Goal: Task Accomplishment & Management: Use online tool/utility

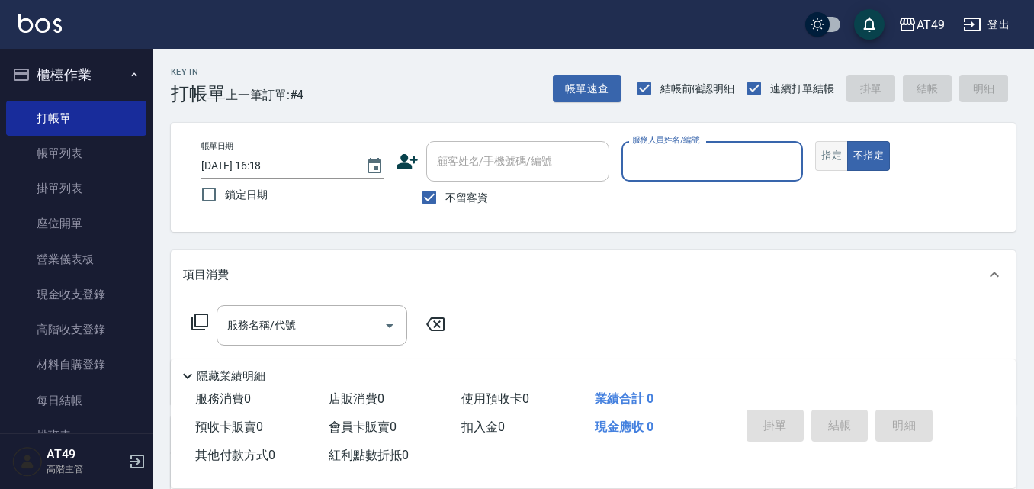
click at [832, 163] on button "指定" at bounding box center [831, 156] width 33 height 30
click at [711, 139] on div "帳單日期 [DATE] 16:18 鎖定日期 顧客姓名/手機號碼/編號 顧客姓名/手機號碼/編號 不留客資 服務人員姓名/編號 服務人員姓名/編號 指定 不指定" at bounding box center [593, 177] width 845 height 109
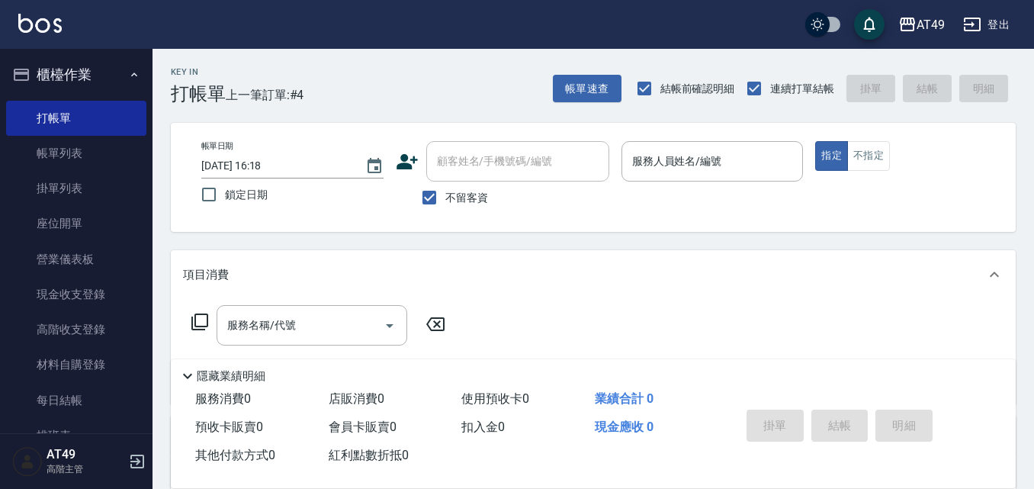
click at [664, 147] on div "服務人員姓名/編號 服務人員姓名/編號" at bounding box center [713, 161] width 182 height 40
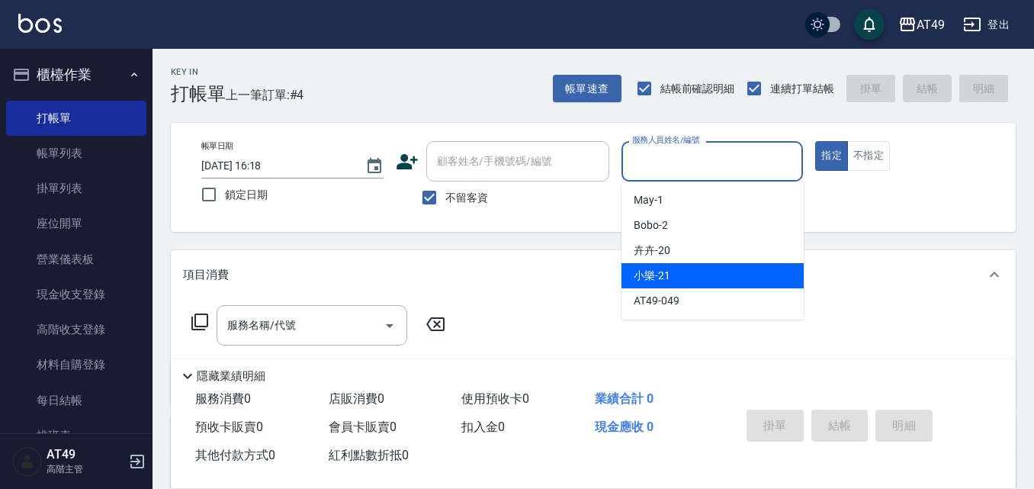
click at [655, 280] on span "小樂 -21" at bounding box center [652, 276] width 37 height 16
type input "小樂-21"
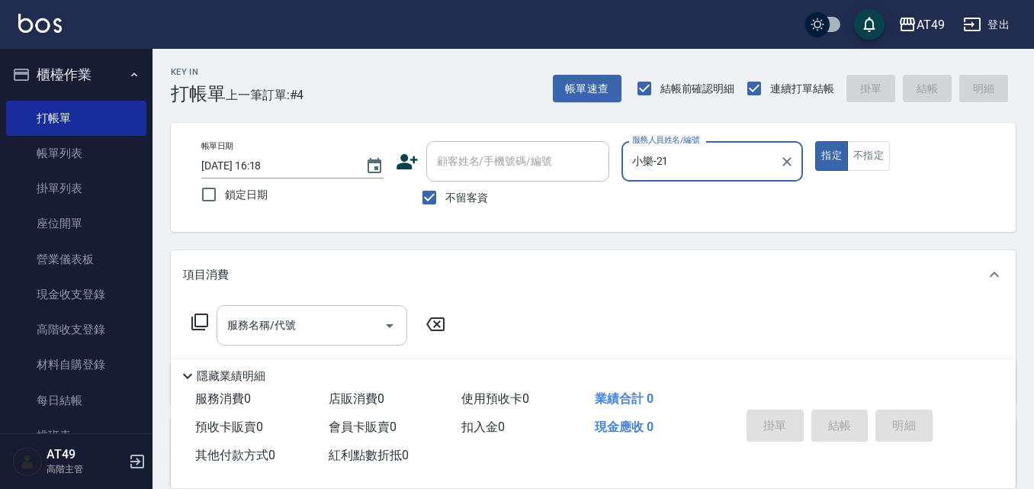
click at [349, 330] on input "服務名稱/代號" at bounding box center [301, 325] width 154 height 27
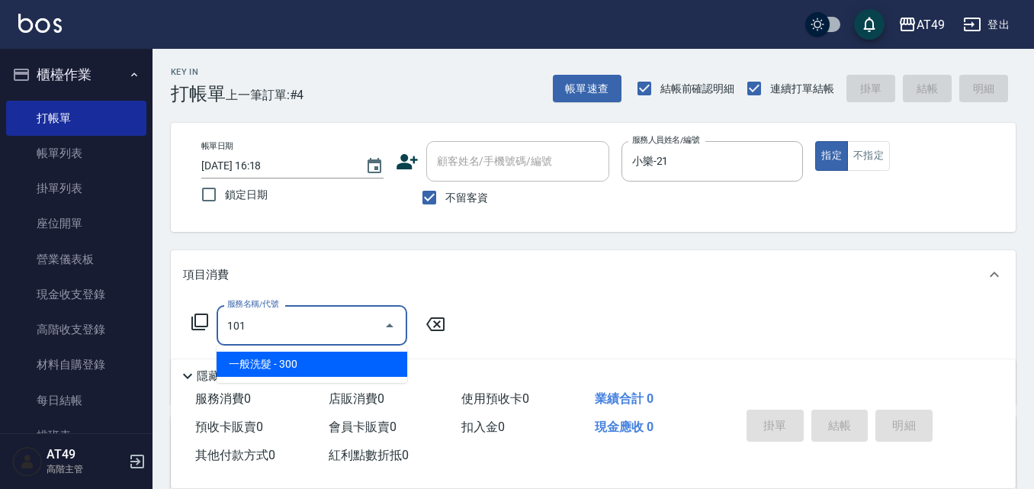
click at [310, 364] on span "一般洗髮 - 300" at bounding box center [312, 364] width 191 height 25
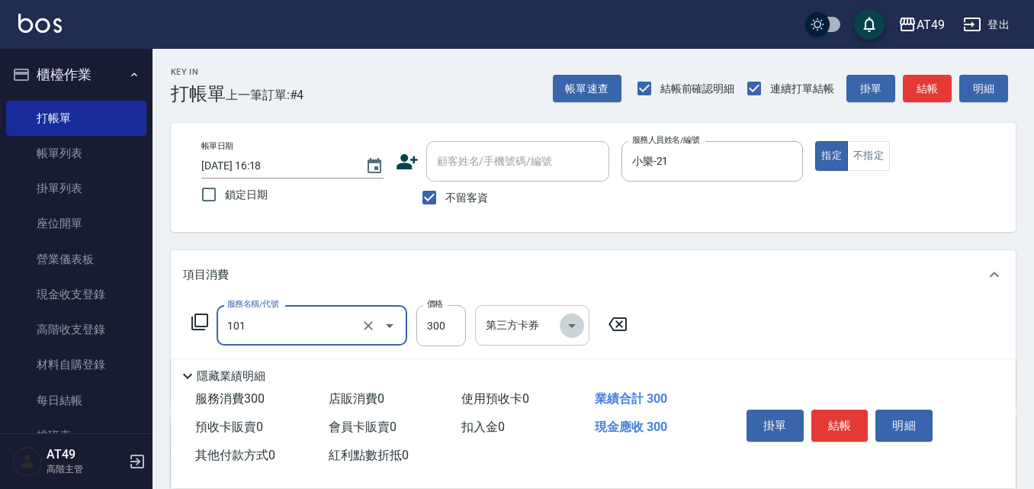
click at [580, 329] on icon "Open" at bounding box center [572, 326] width 18 height 18
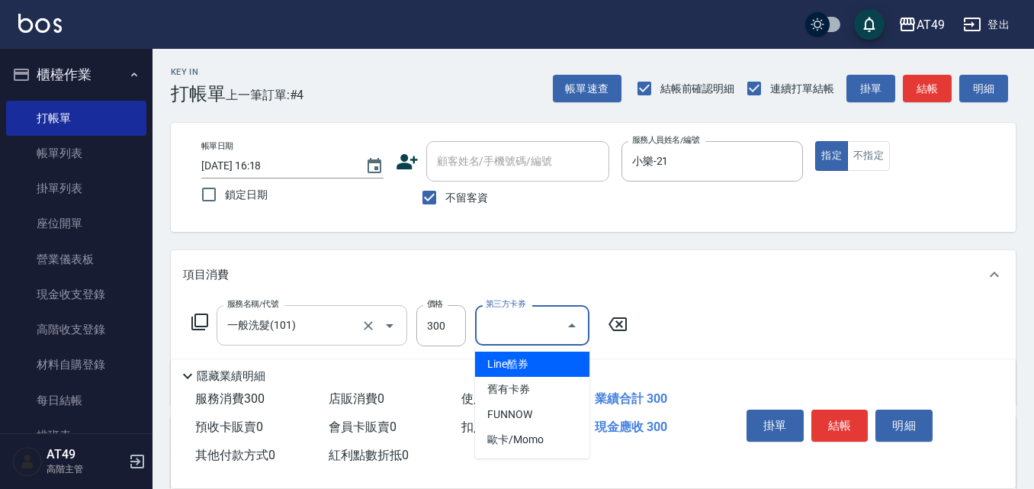
click at [345, 322] on input "一般洗髮(101)" at bounding box center [291, 325] width 134 height 27
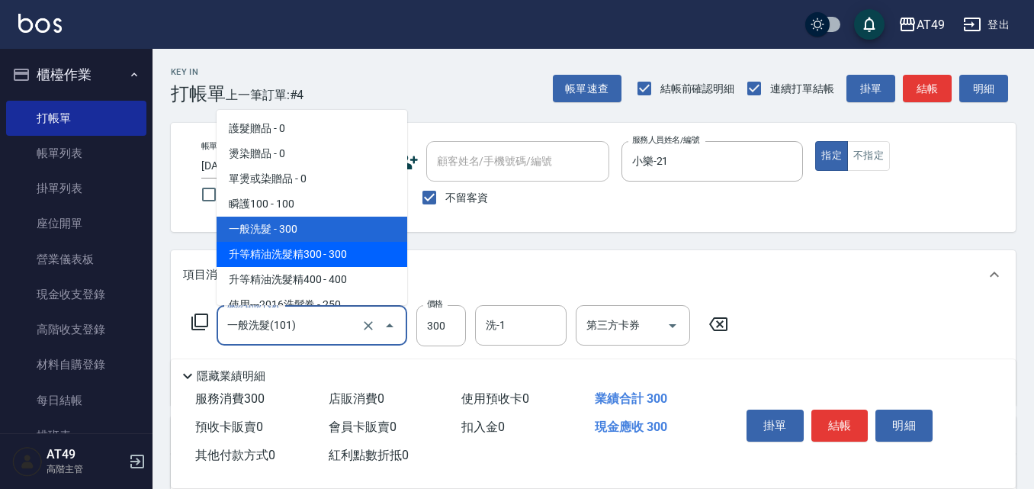
type input "升等精油洗髮精300(102)"
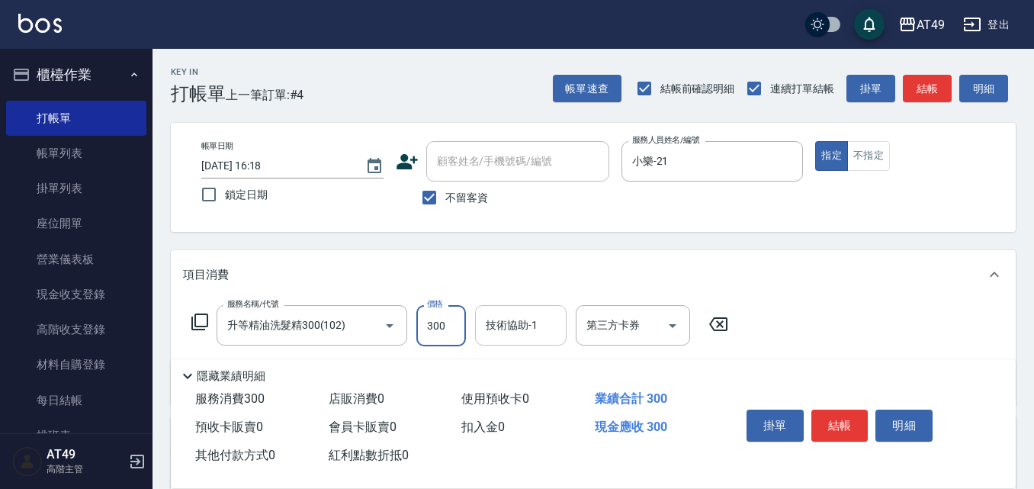
click at [554, 329] on input "技術協助-1" at bounding box center [521, 325] width 78 height 27
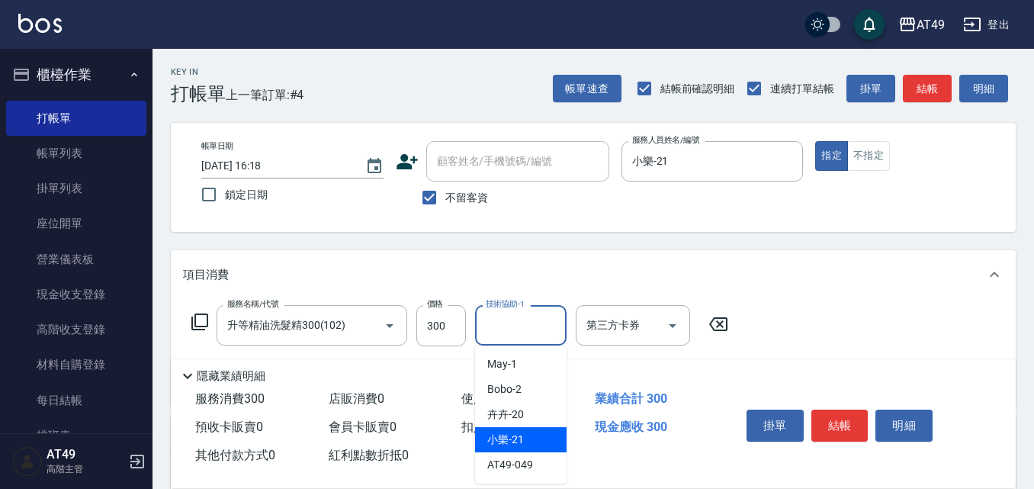
click at [529, 436] on div "小樂 -21" at bounding box center [521, 439] width 92 height 25
type input "小樂-21"
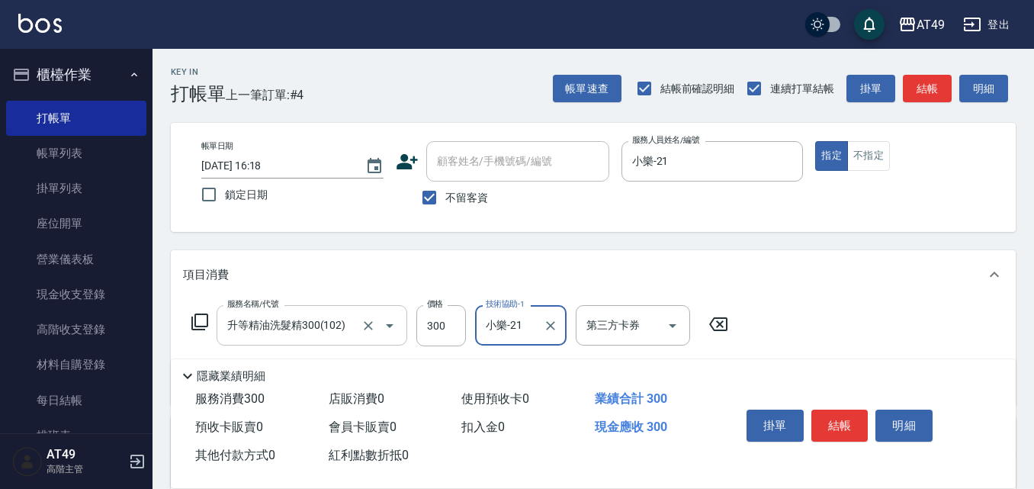
click at [385, 323] on icon "Open" at bounding box center [390, 326] width 18 height 18
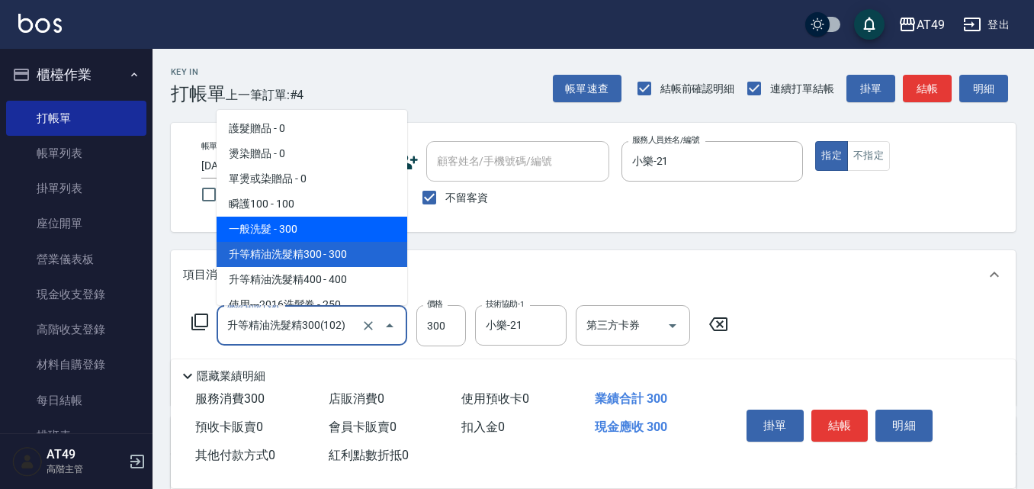
click at [270, 229] on span "一般洗髮 - 300" at bounding box center [312, 229] width 191 height 25
type input "一般洗髮(101)"
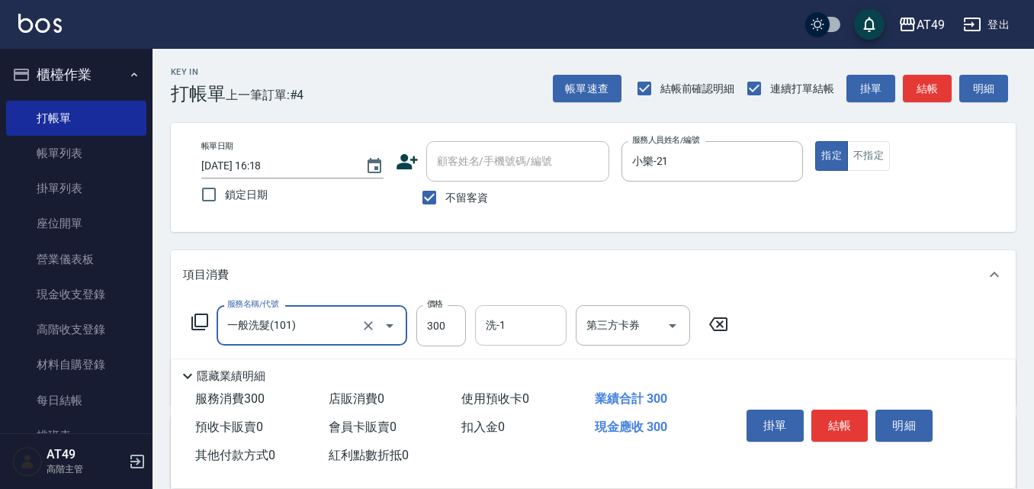
click at [550, 332] on input "洗-1" at bounding box center [521, 325] width 78 height 27
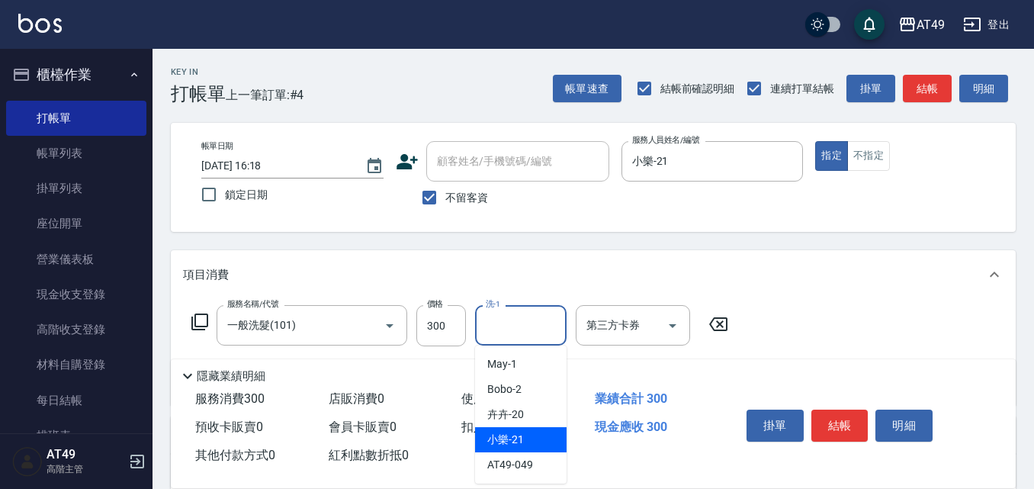
click at [546, 439] on div "小樂 -21" at bounding box center [521, 439] width 92 height 25
type input "小樂-21"
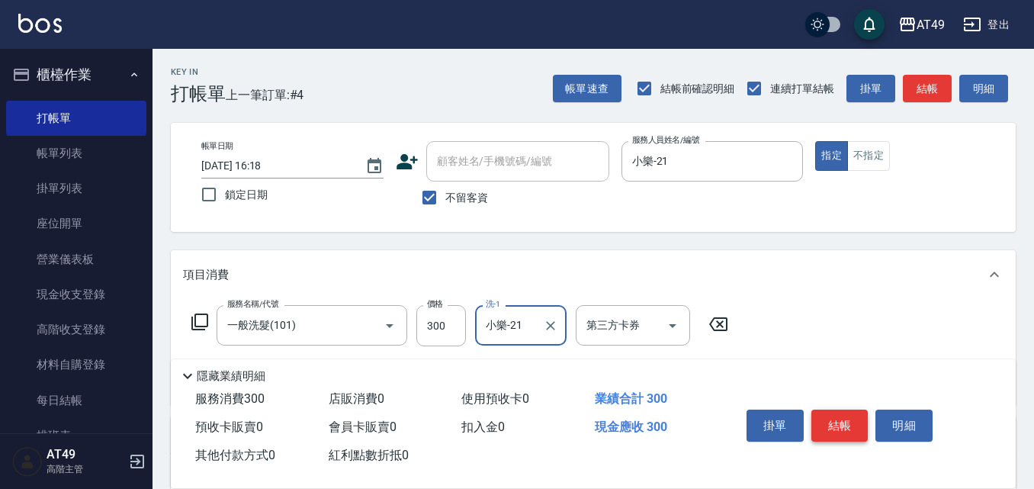
click at [841, 417] on button "結帳" at bounding box center [840, 426] width 57 height 32
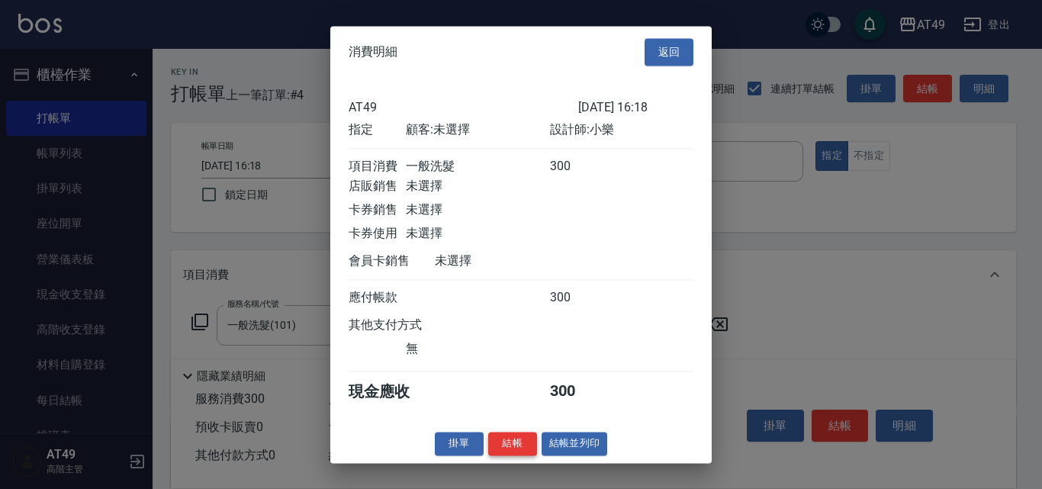
click at [503, 452] on button "結帳" at bounding box center [512, 444] width 49 height 24
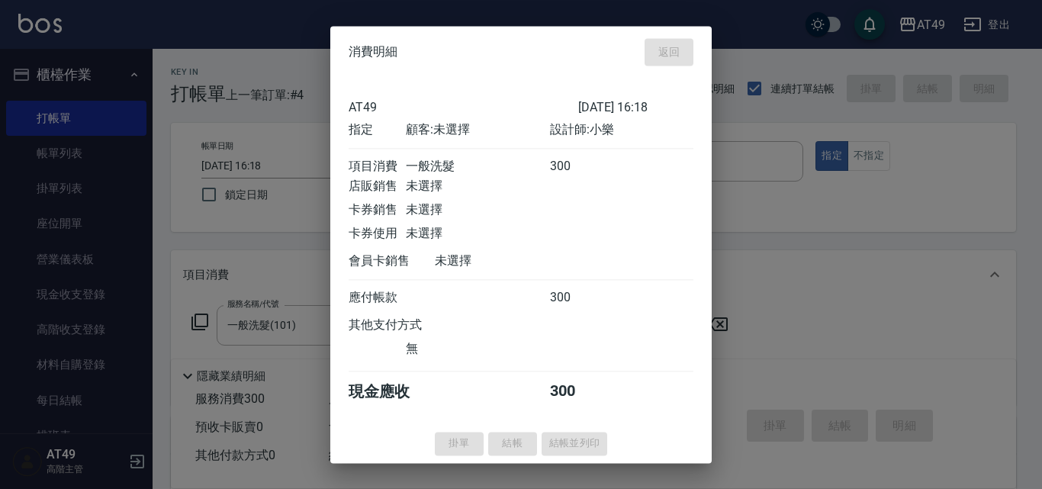
type input "[DATE] 19:09"
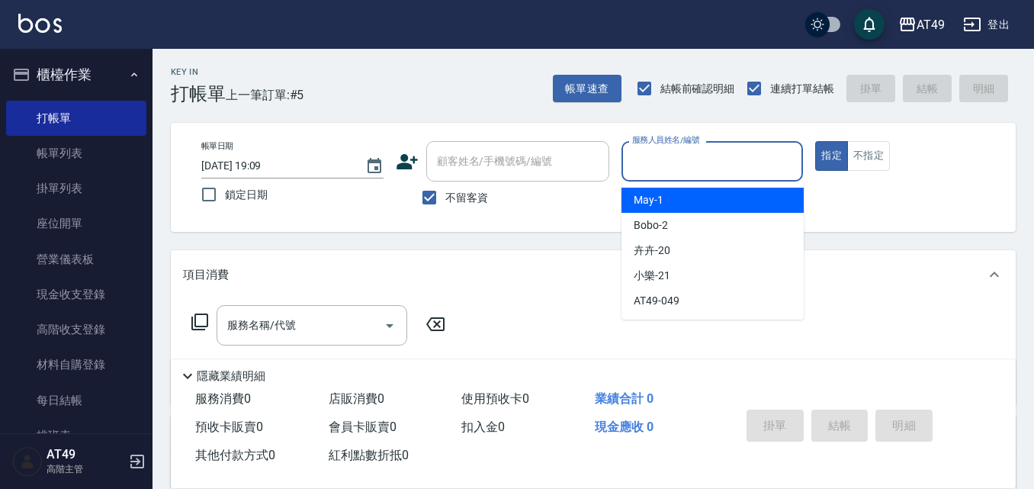
click at [703, 162] on input "服務人員姓名/編號" at bounding box center [713, 161] width 169 height 27
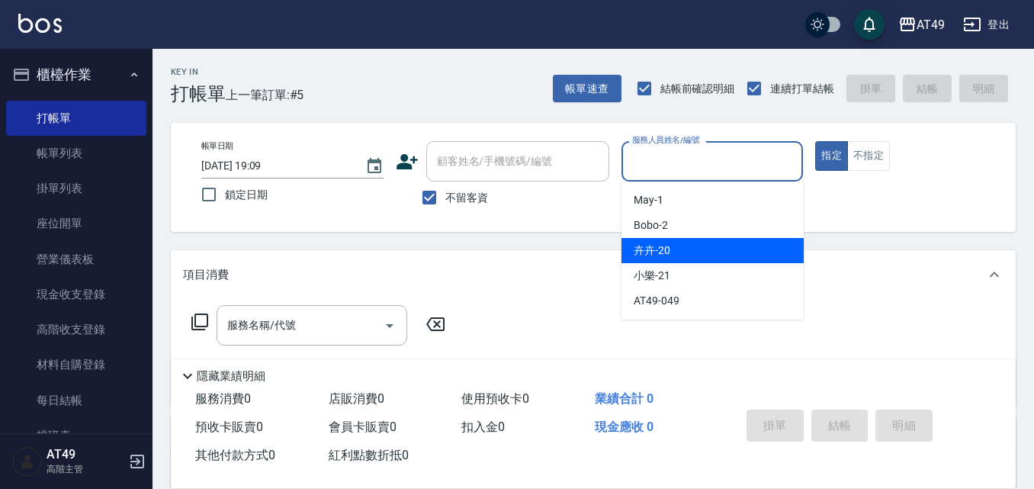
click at [709, 261] on div "卉卉 -20" at bounding box center [713, 250] width 182 height 25
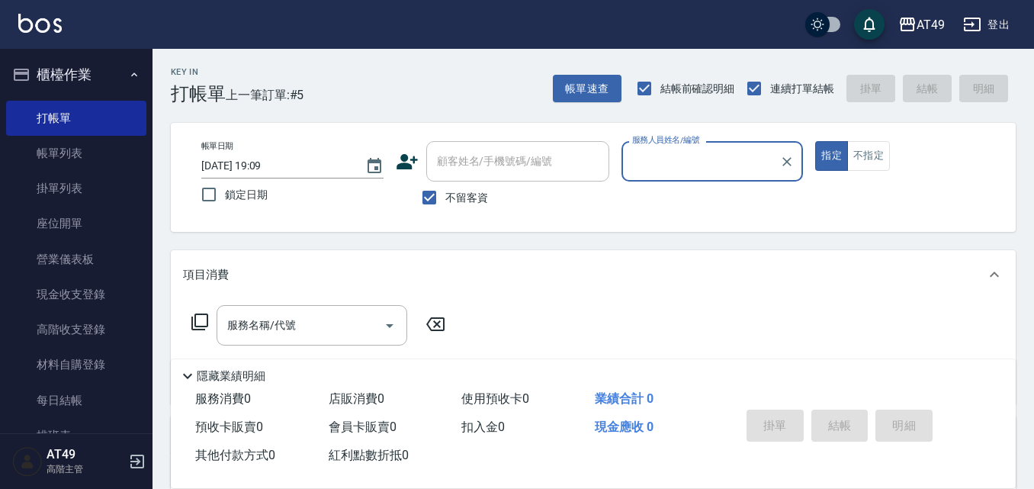
type input "卉卉-20"
click at [352, 321] on input "服務名稱/代號" at bounding box center [301, 325] width 154 height 27
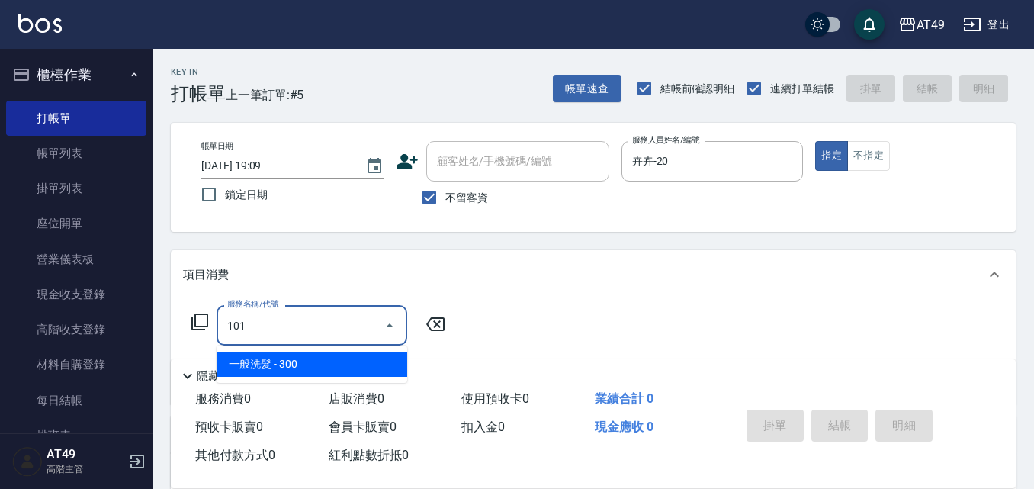
click at [352, 361] on span "一般洗髮 - 300" at bounding box center [312, 364] width 191 height 25
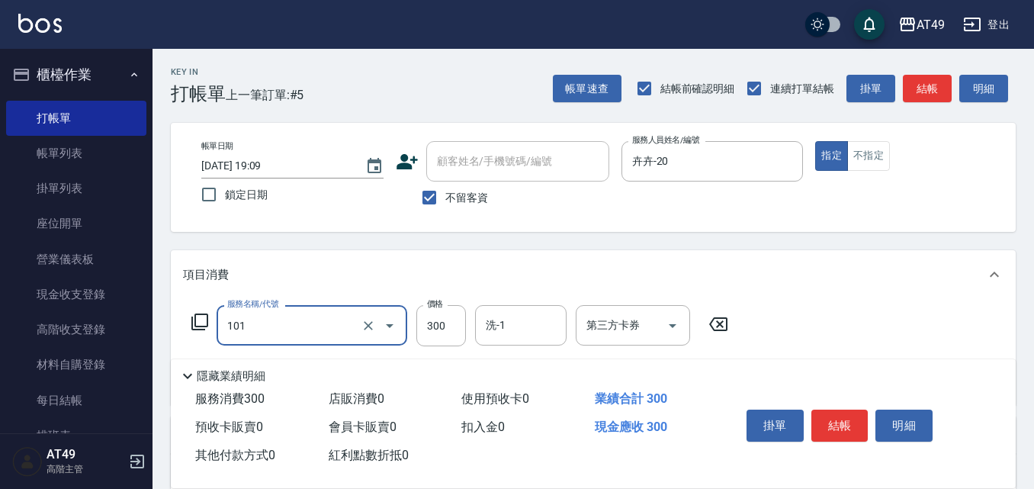
type input "一般洗髮(101)"
click at [195, 326] on icon at bounding box center [199, 322] width 17 height 17
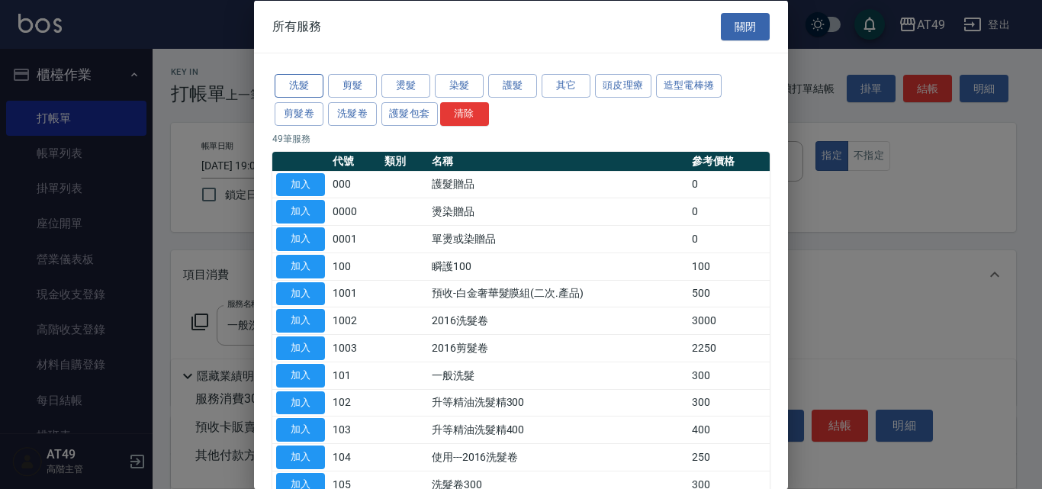
click at [301, 90] on button "洗髮" at bounding box center [299, 86] width 49 height 24
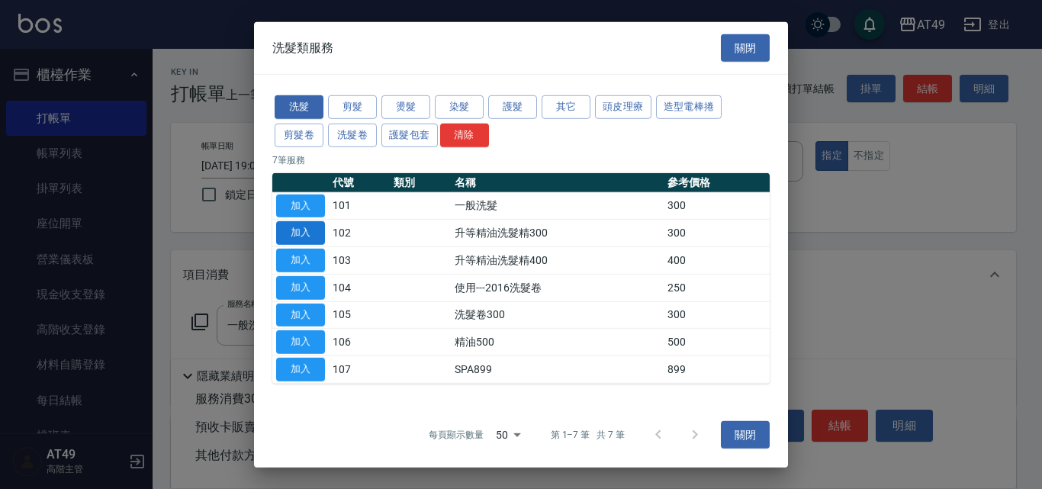
click at [297, 233] on button "加入" at bounding box center [300, 233] width 49 height 24
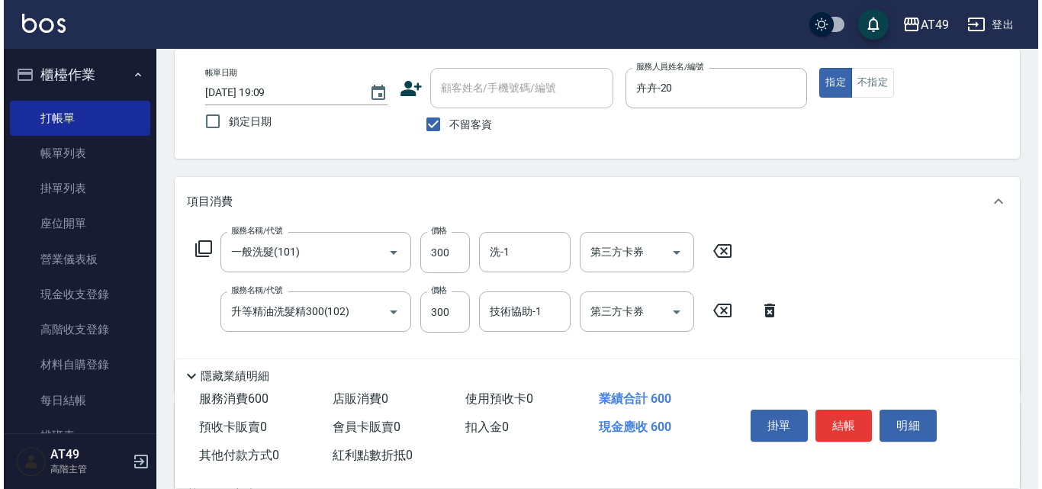
scroll to position [153, 0]
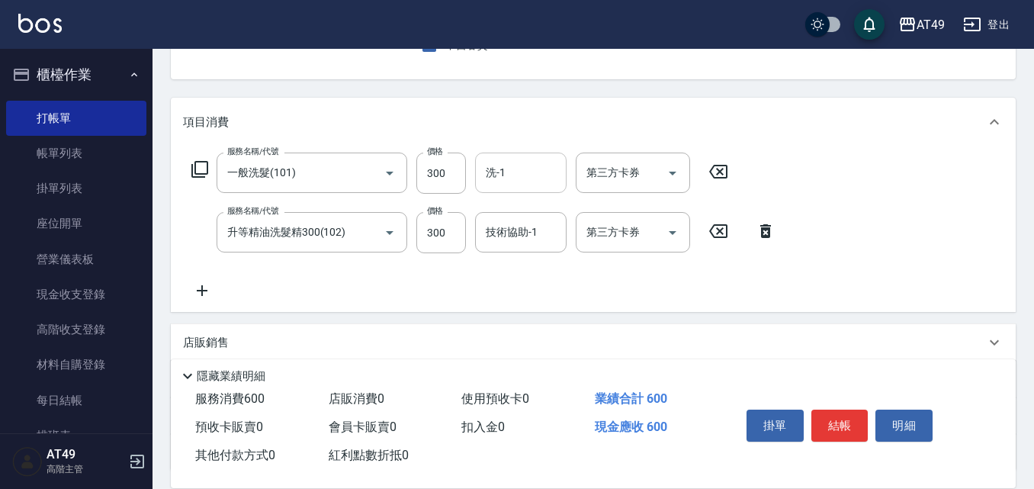
click at [541, 174] on input "洗-1" at bounding box center [521, 172] width 78 height 27
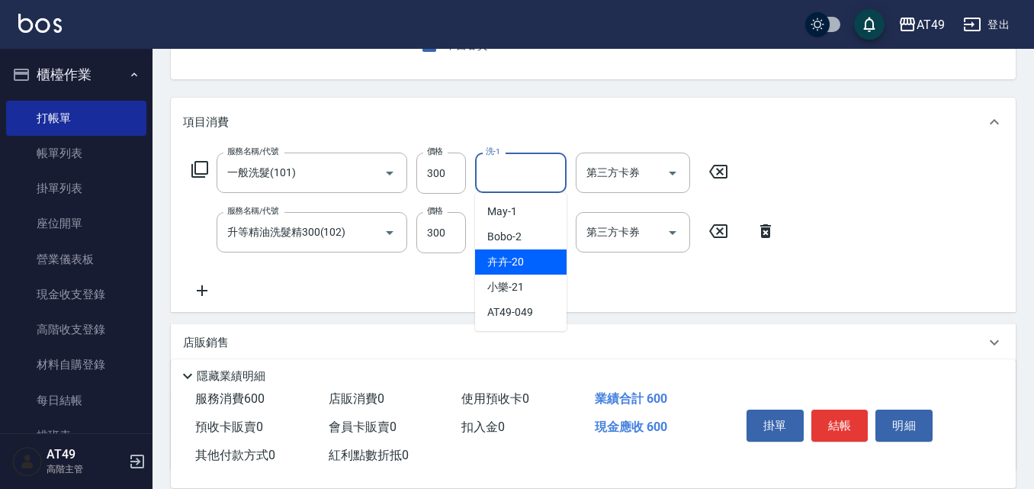
click at [522, 267] on span "卉卉 -20" at bounding box center [505, 262] width 37 height 16
type input "卉卉-20"
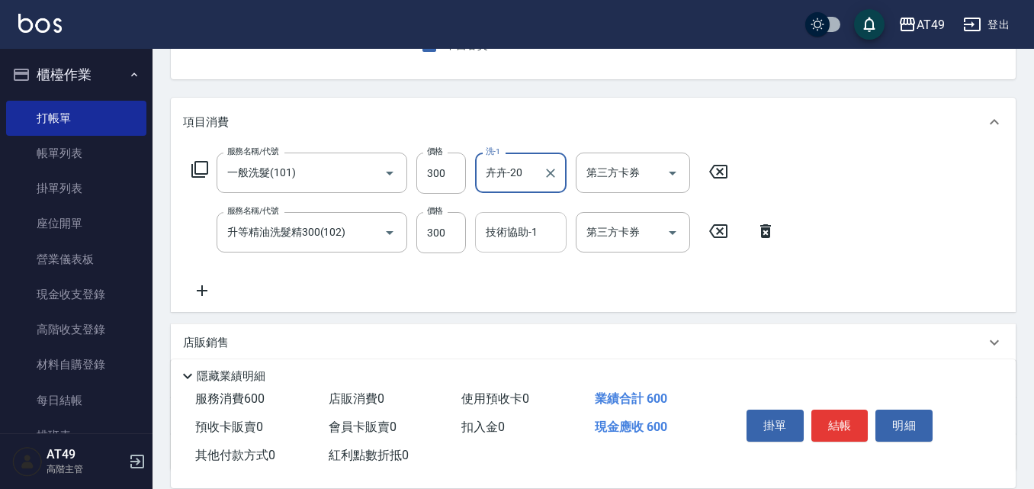
click at [531, 243] on input "技術協助-1" at bounding box center [521, 232] width 78 height 27
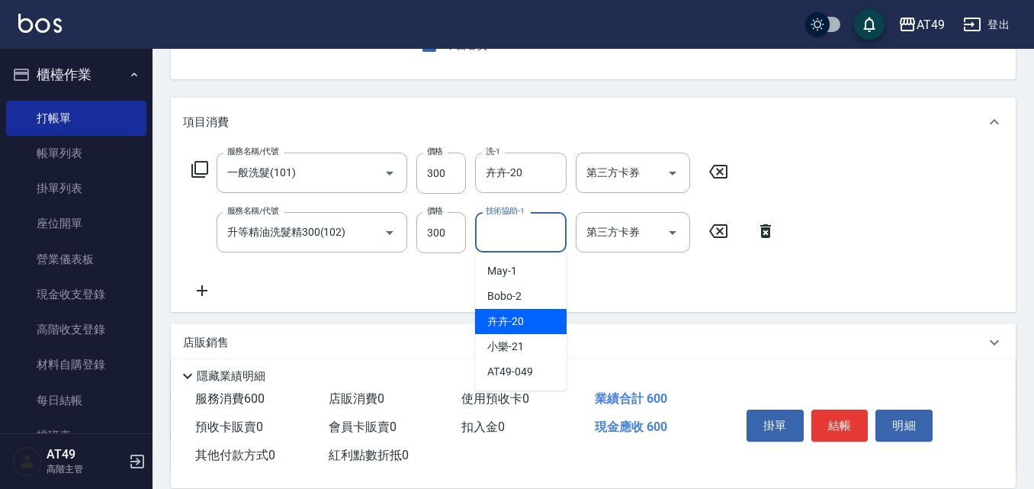
click at [534, 315] on div "卉卉 -20" at bounding box center [521, 321] width 92 height 25
type input "卉卉-20"
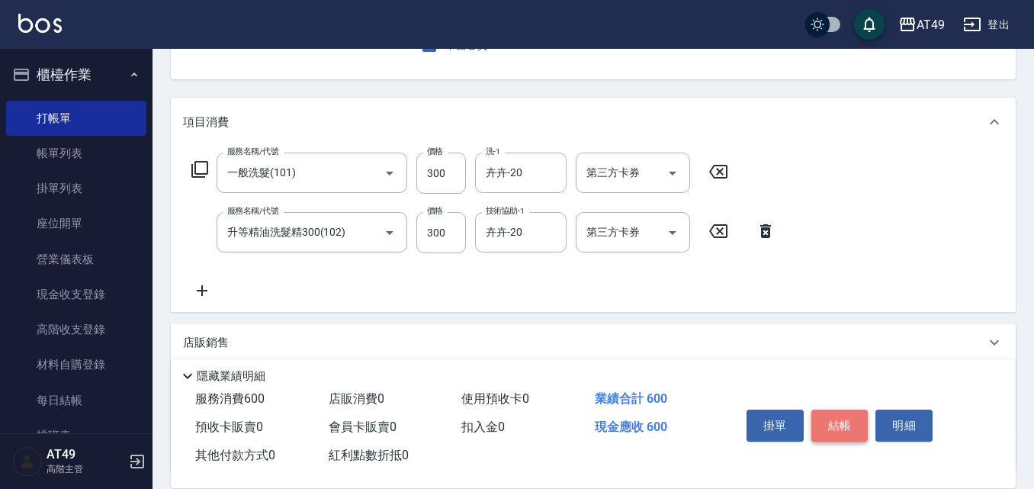
click at [857, 426] on button "結帳" at bounding box center [840, 426] width 57 height 32
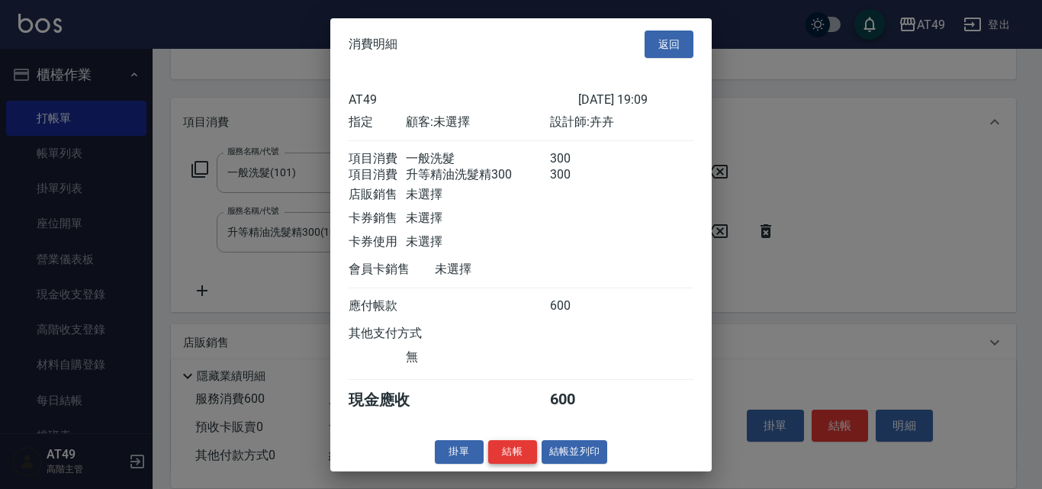
click at [511, 458] on button "結帳" at bounding box center [512, 452] width 49 height 24
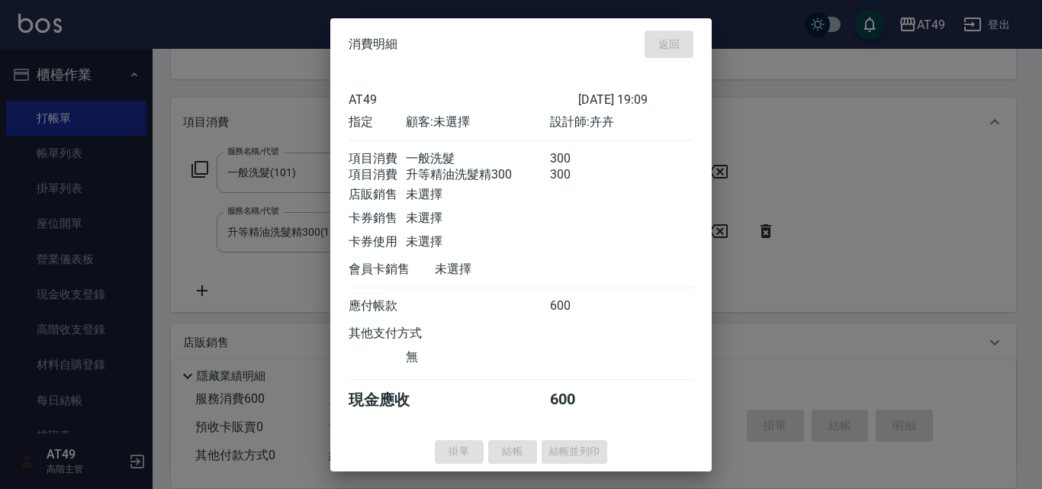
type input "[DATE] 19:27"
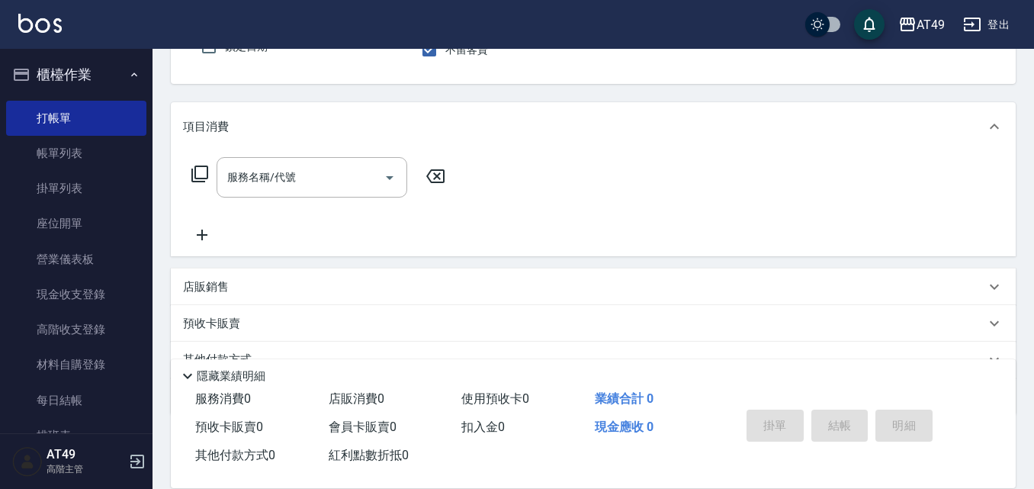
scroll to position [0, 0]
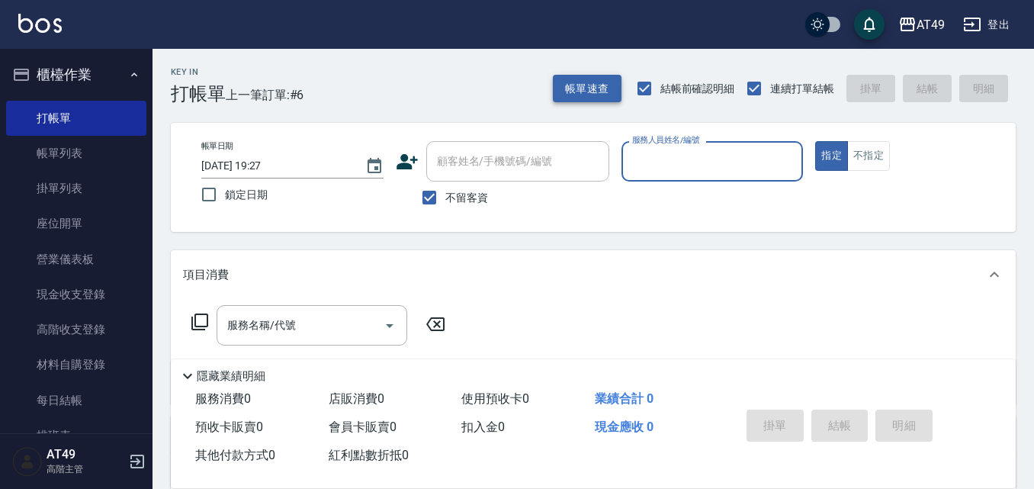
click at [598, 95] on button "帳單速查" at bounding box center [587, 89] width 69 height 28
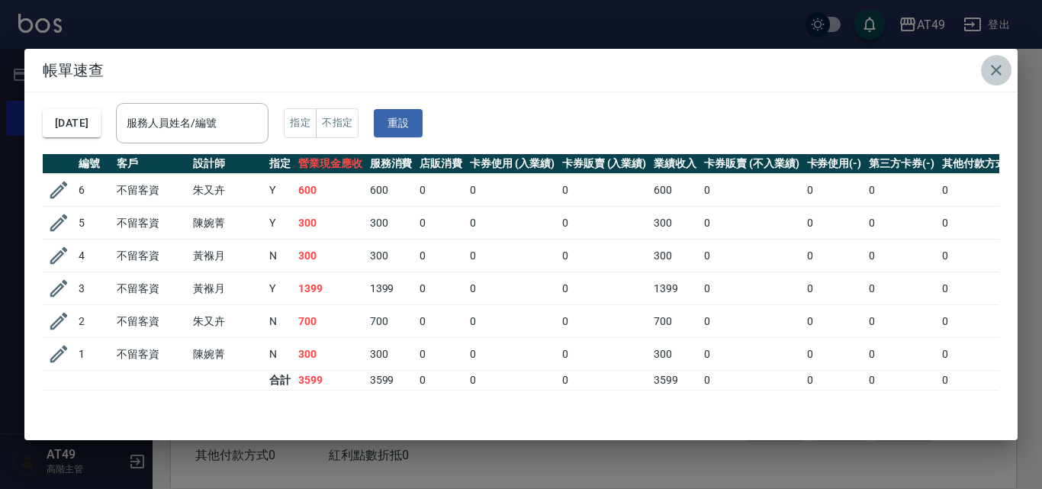
click at [995, 70] on icon "button" at bounding box center [996, 70] width 18 height 18
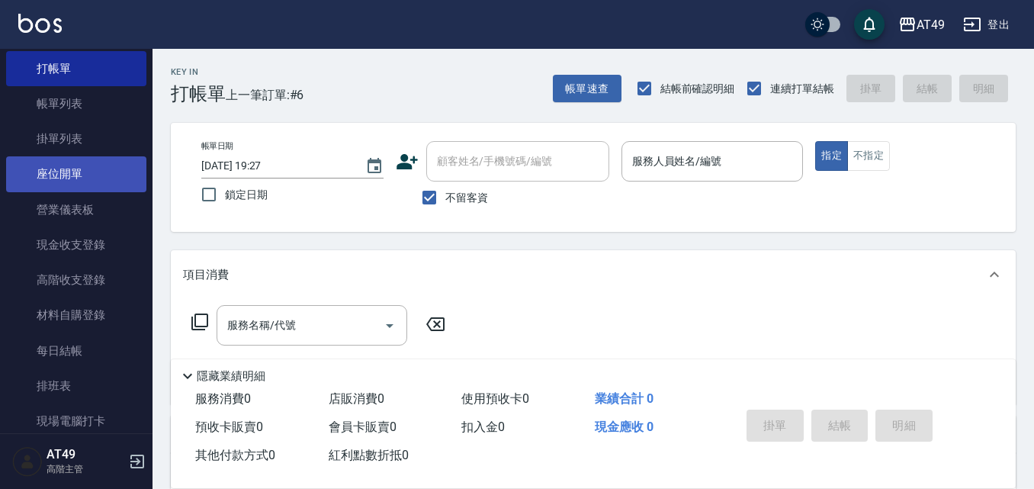
scroll to position [76, 0]
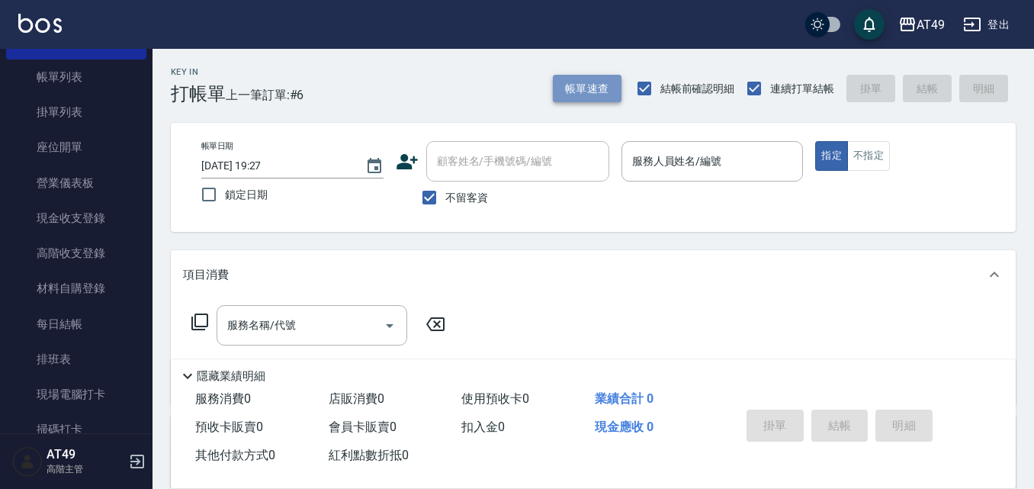
click at [587, 82] on button "帳單速查" at bounding box center [587, 89] width 69 height 28
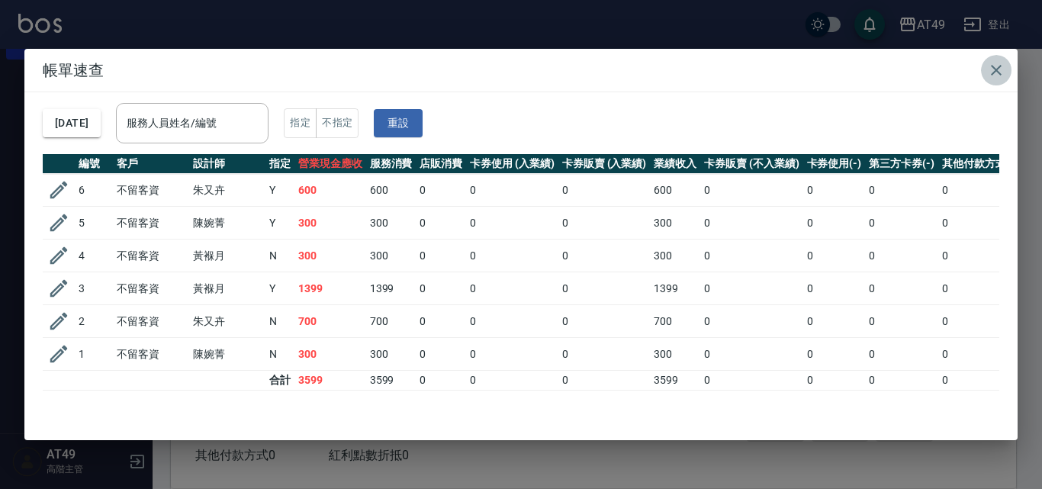
click at [1001, 66] on icon "button" at bounding box center [996, 70] width 11 height 11
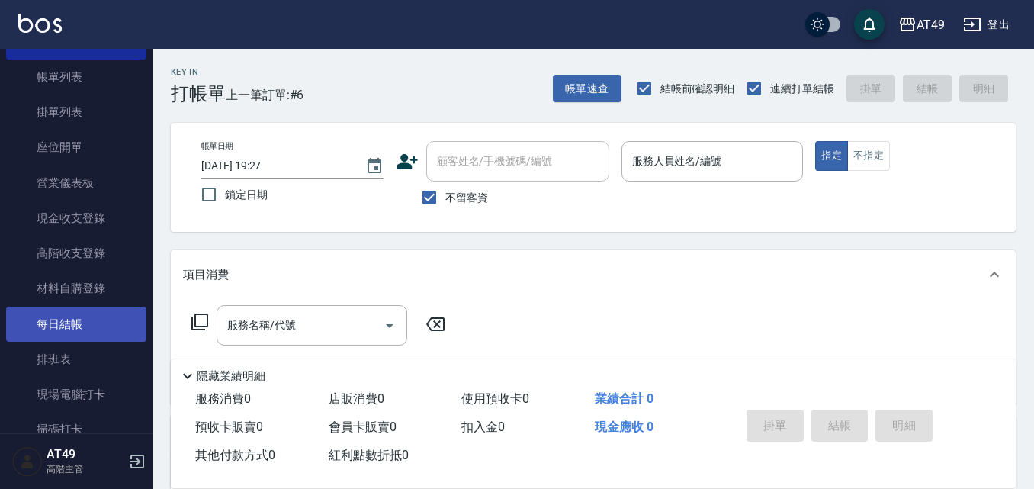
click at [83, 320] on link "每日結帳" at bounding box center [76, 324] width 140 height 35
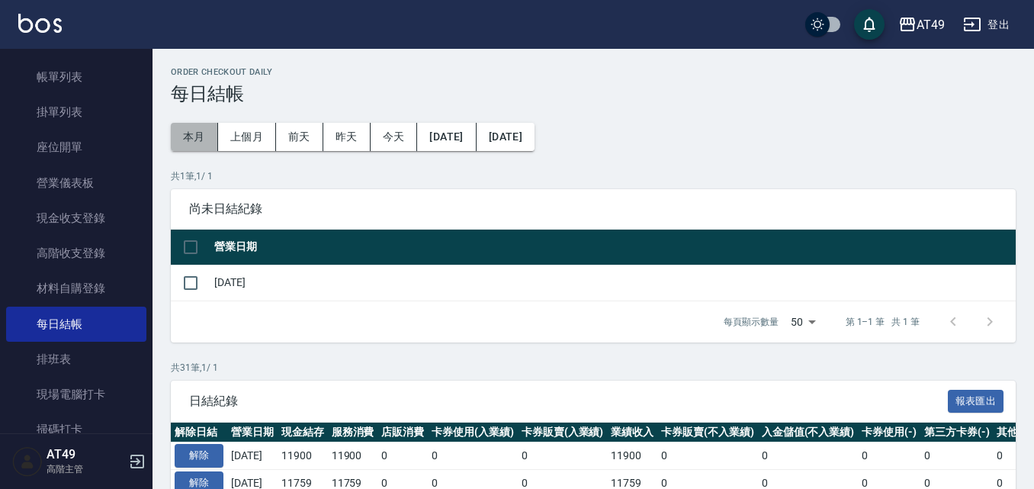
click at [197, 150] on button "本月" at bounding box center [194, 137] width 47 height 28
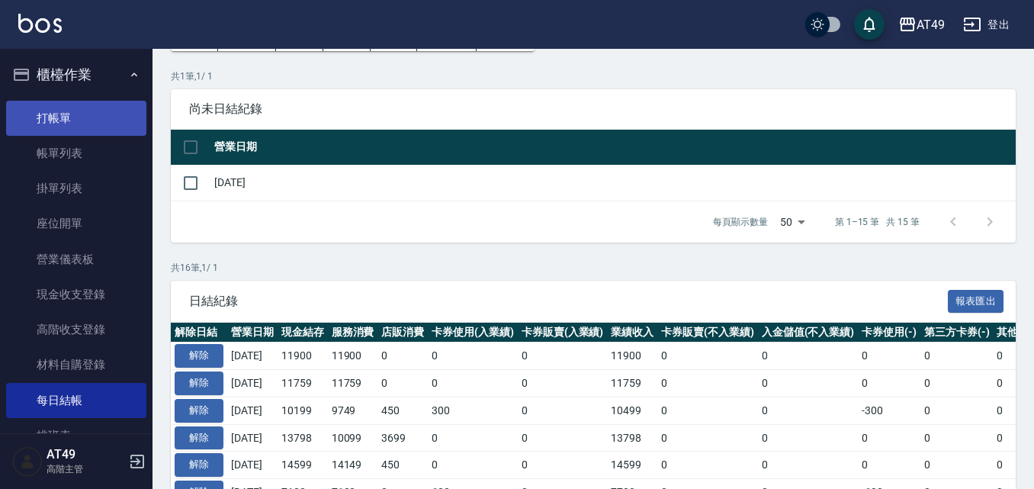
click at [63, 111] on link "打帳單" at bounding box center [76, 118] width 140 height 35
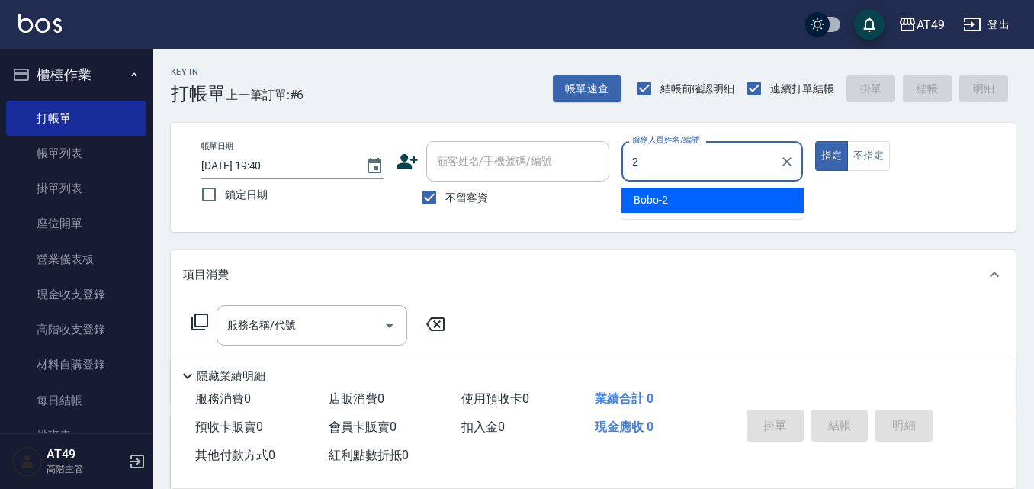
type input "2"
type button "true"
type input "Bobo-2"
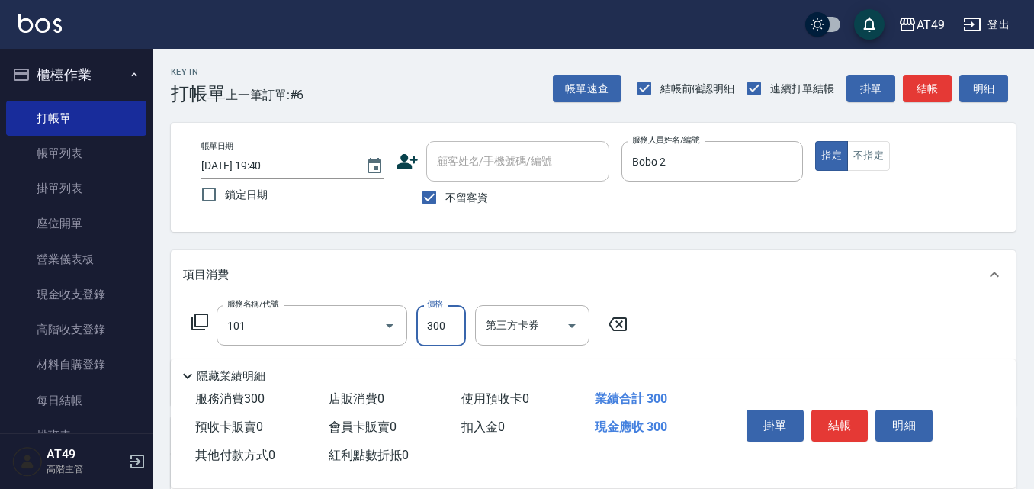
type input "一般洗髮(101)"
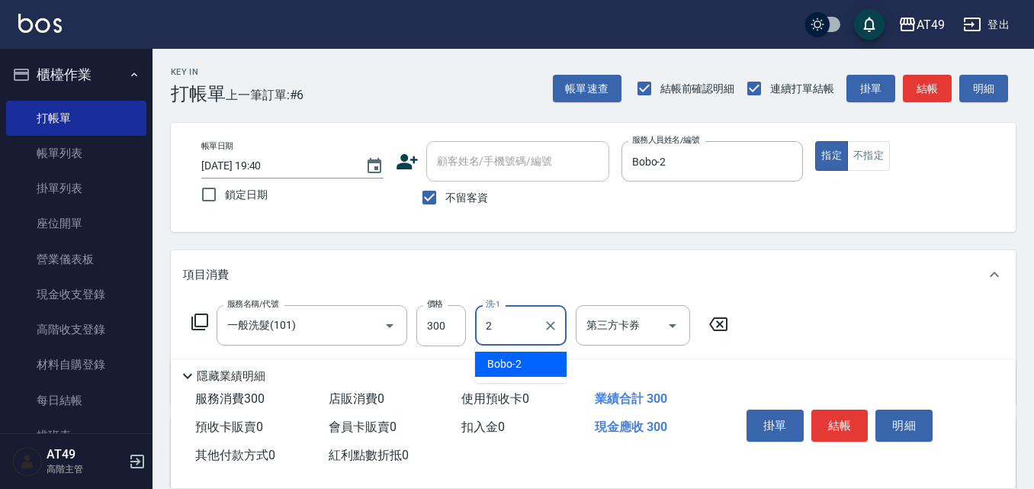
type input "Bobo-2"
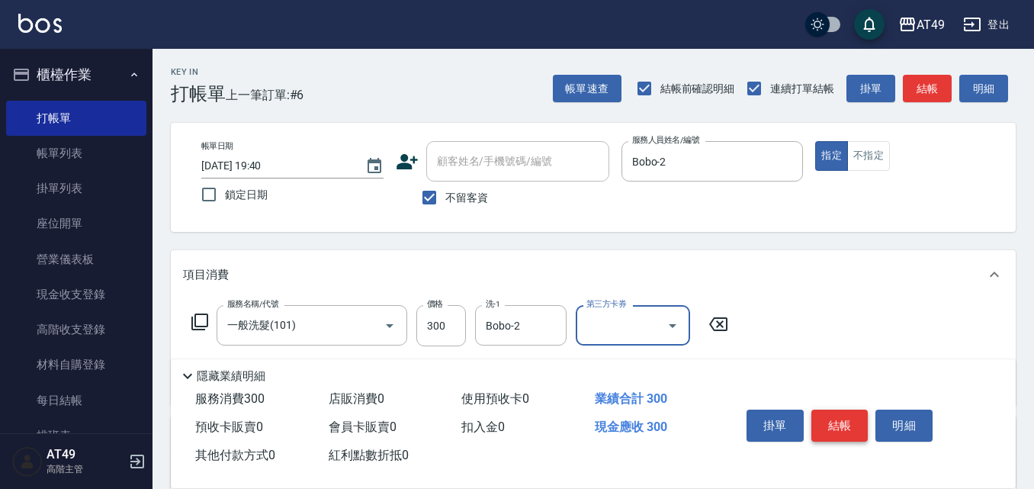
click at [838, 413] on button "結帳" at bounding box center [840, 426] width 57 height 32
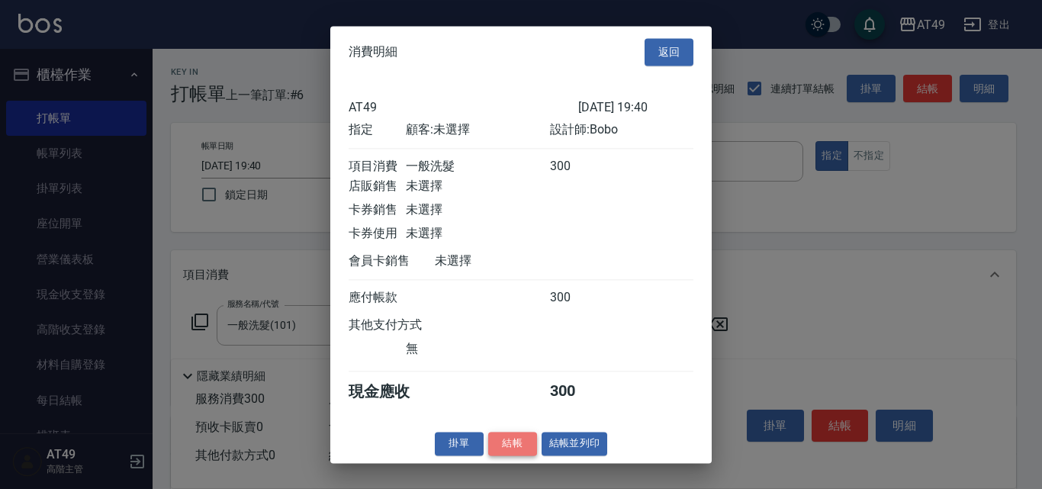
click at [518, 455] on button "結帳" at bounding box center [512, 444] width 49 height 24
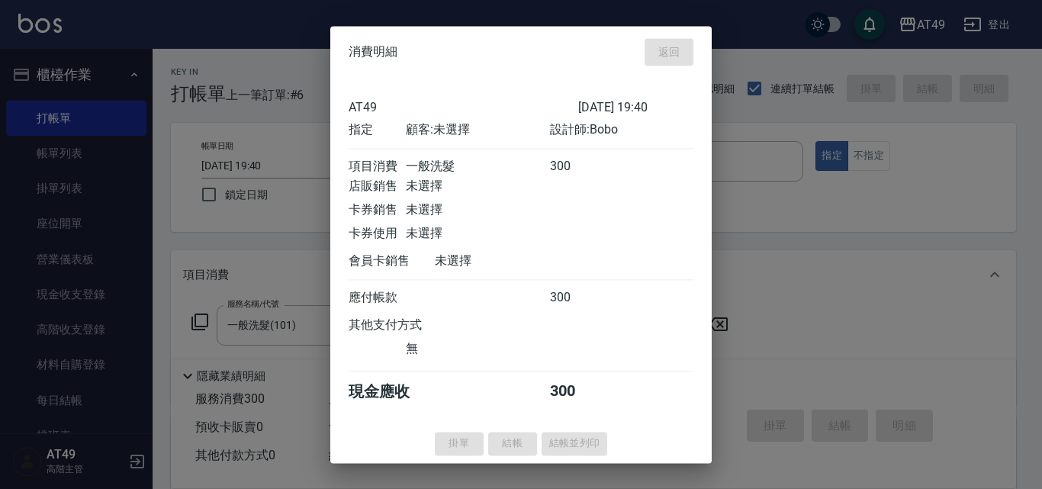
type input "[DATE] 19:53"
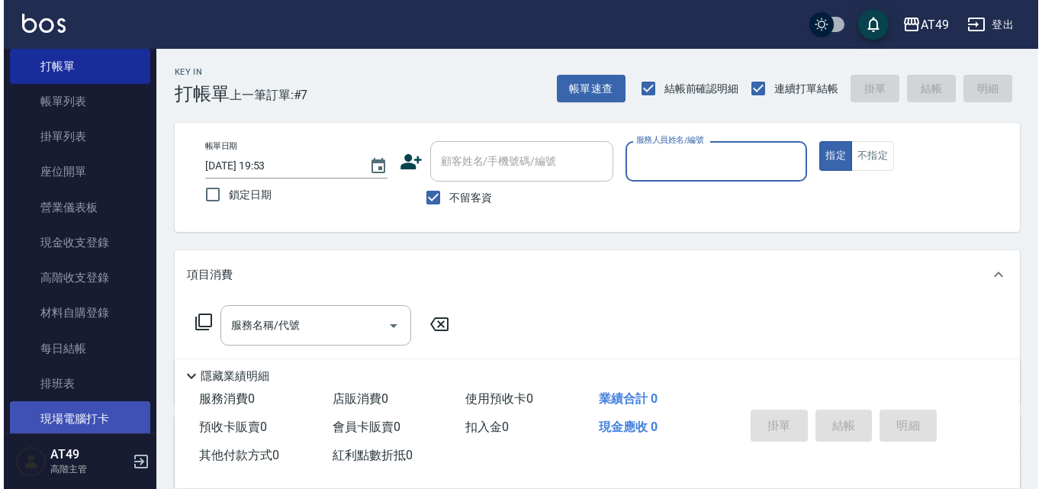
scroll to position [153, 0]
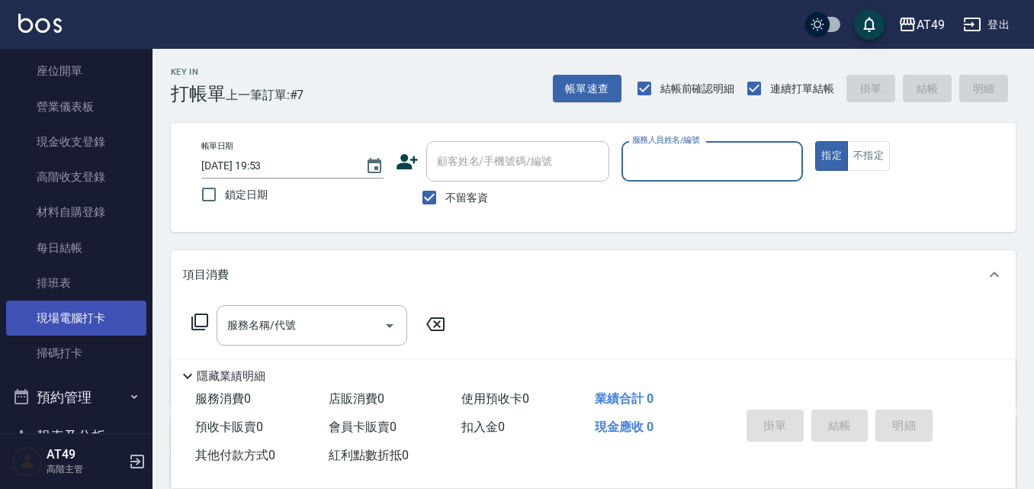
click at [63, 317] on link "現場電腦打卡" at bounding box center [76, 318] width 140 height 35
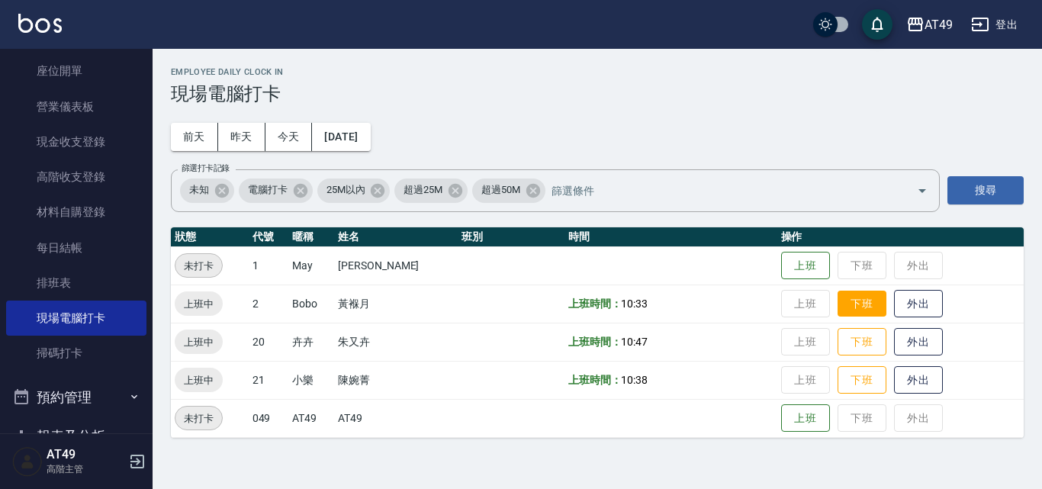
click at [867, 305] on button "下班" at bounding box center [862, 304] width 49 height 27
